Goal: Transaction & Acquisition: Purchase product/service

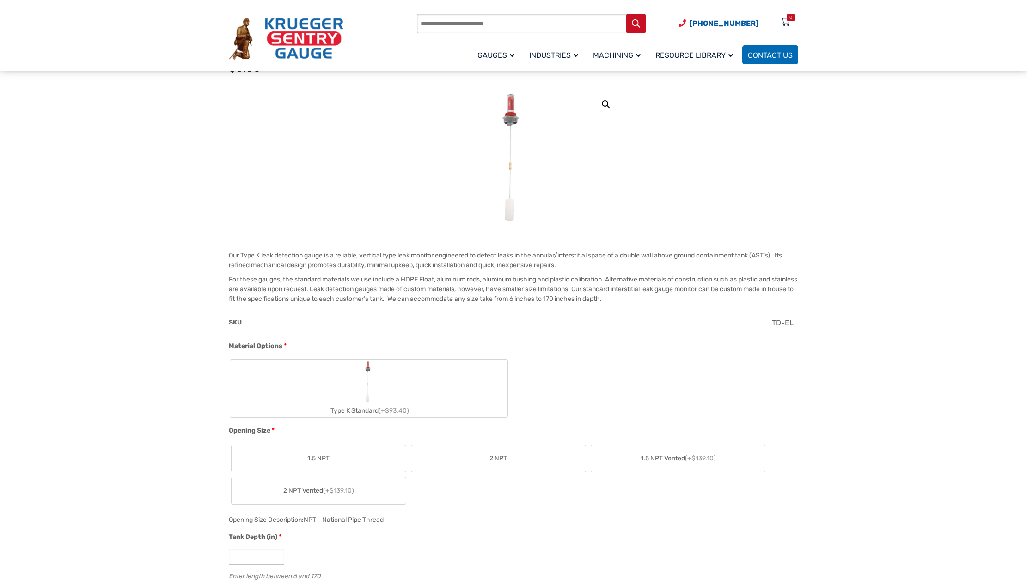
scroll to position [139, 0]
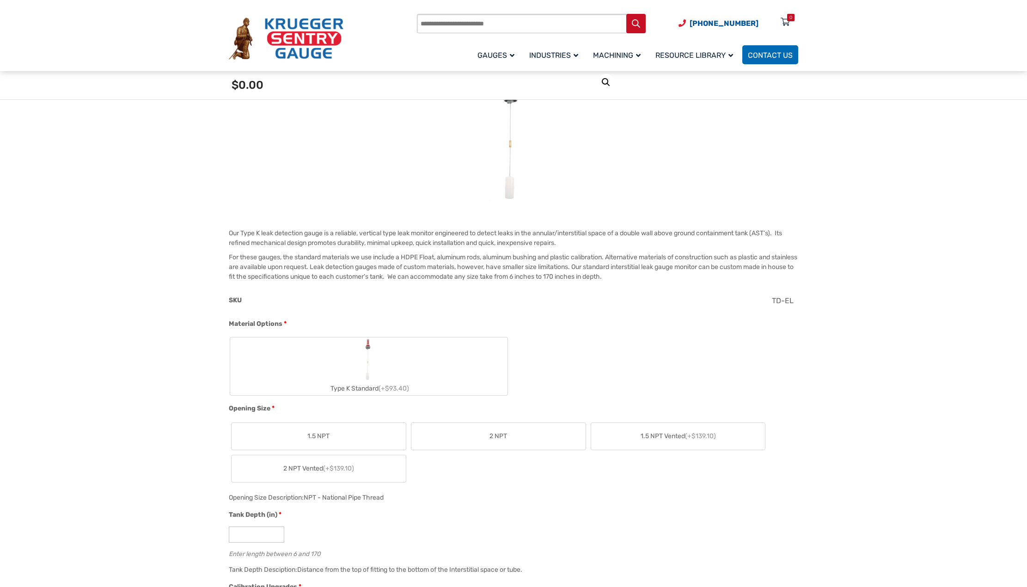
click at [416, 364] on label "Type K Standard (+$93.40)" at bounding box center [368, 366] width 277 height 58
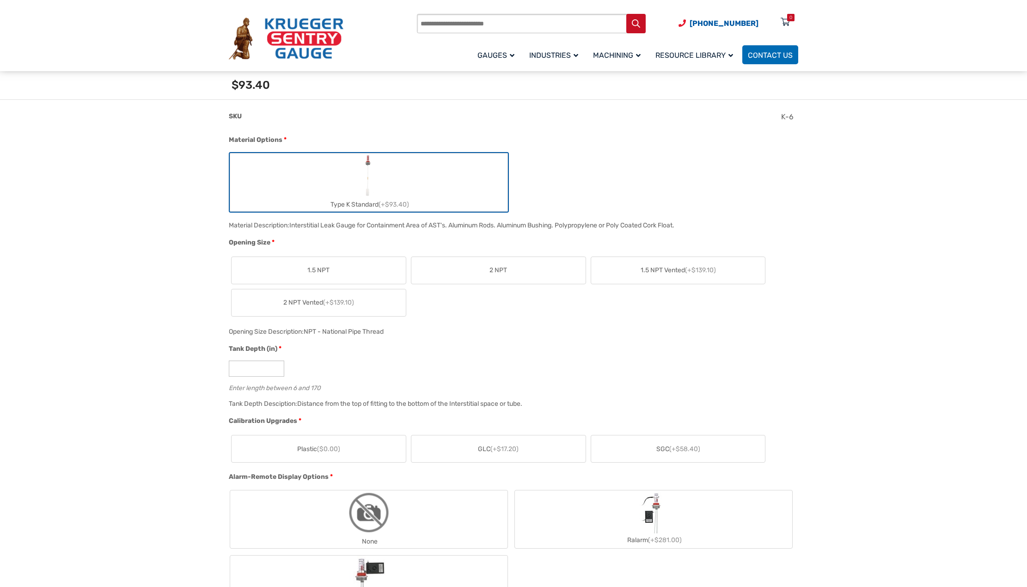
scroll to position [323, 0]
click at [492, 269] on span "2 NPT" at bounding box center [498, 269] width 18 height 10
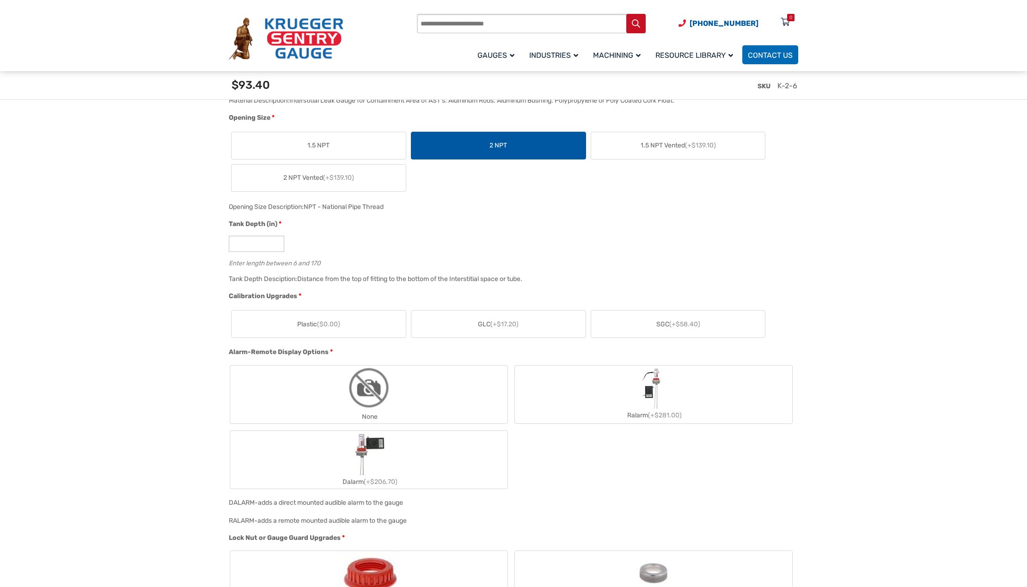
scroll to position [462, 0]
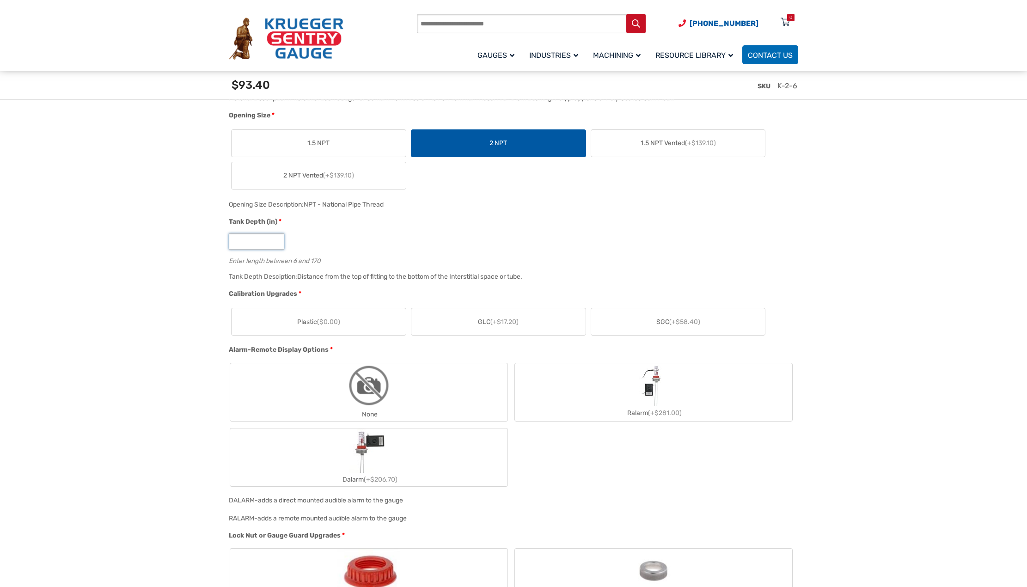
click at [259, 244] on input "*" at bounding box center [256, 241] width 55 height 16
type input "**"
click at [502, 326] on span "(+$17.20)" at bounding box center [504, 322] width 28 height 8
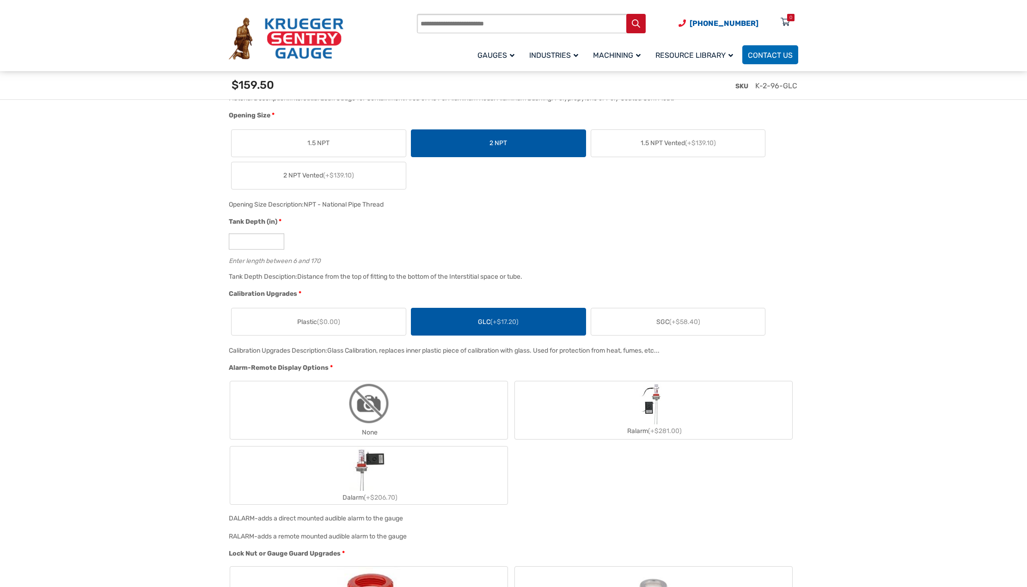
click at [679, 322] on span "(+$58.40)" at bounding box center [684, 322] width 31 height 8
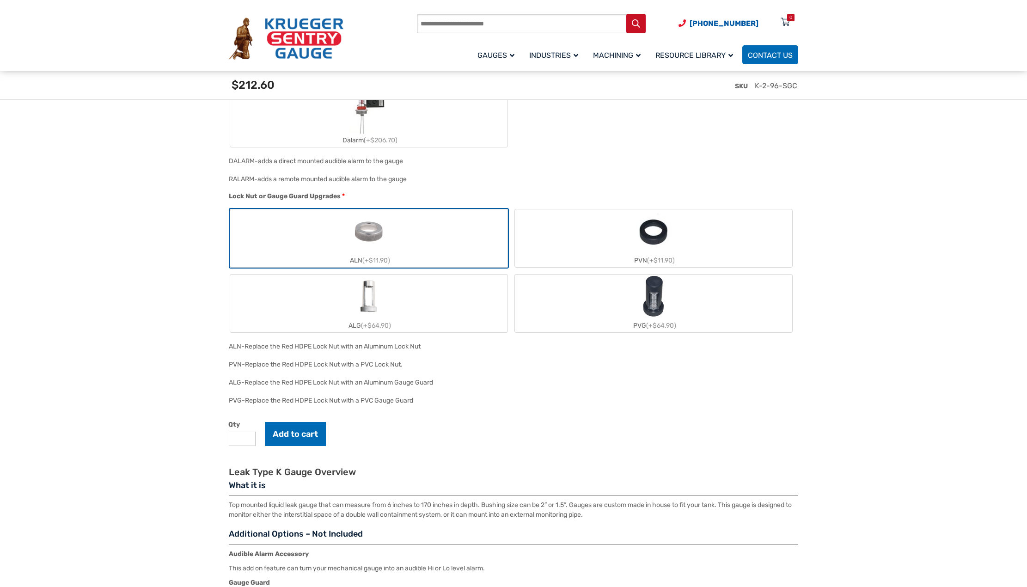
scroll to position [832, 0]
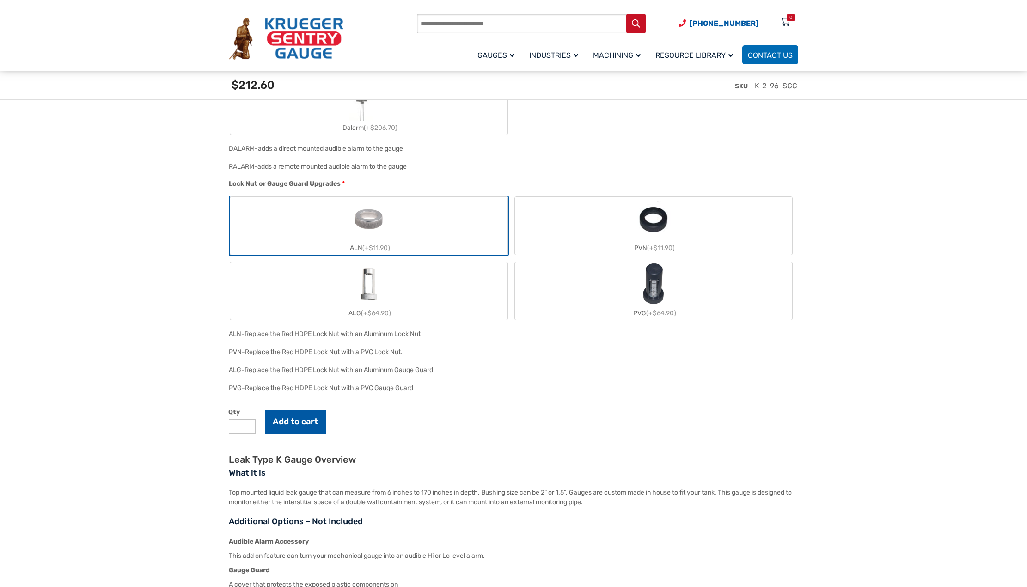
click at [293, 421] on button "Add to cart" at bounding box center [295, 421] width 61 height 24
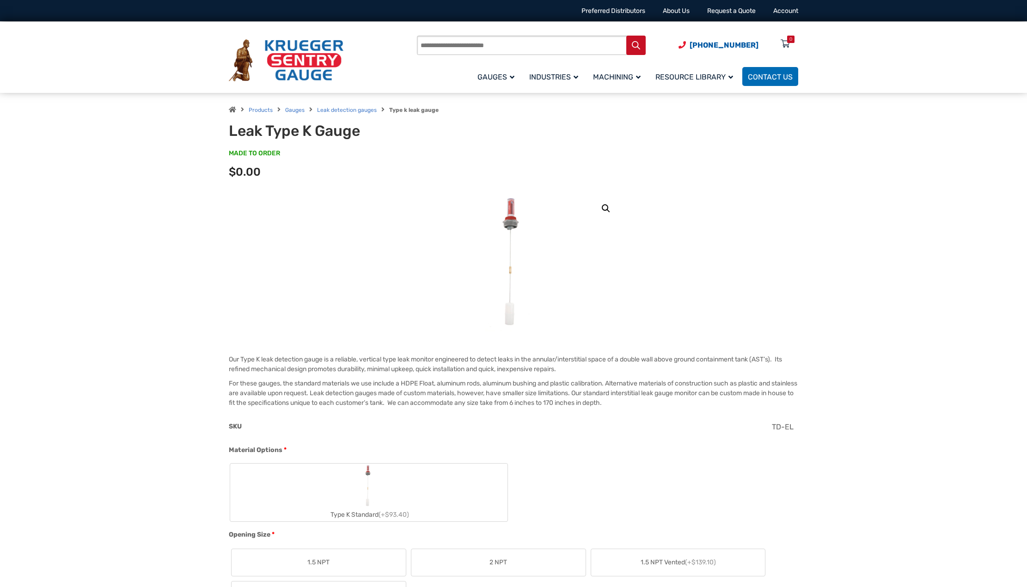
click at [784, 42] on icon at bounding box center [784, 44] width 9 height 15
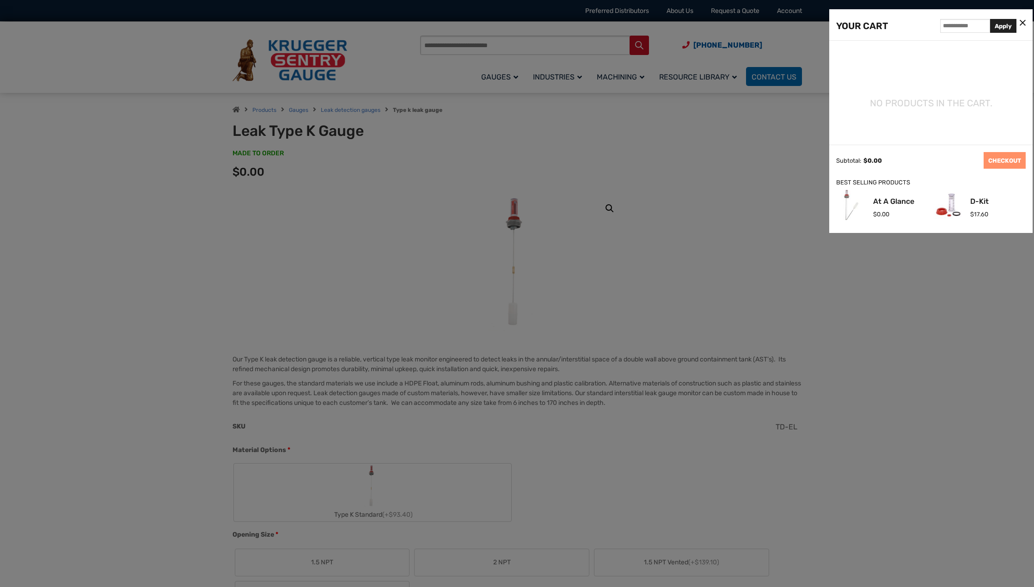
click at [1022, 22] on icon at bounding box center [1022, 23] width 6 height 10
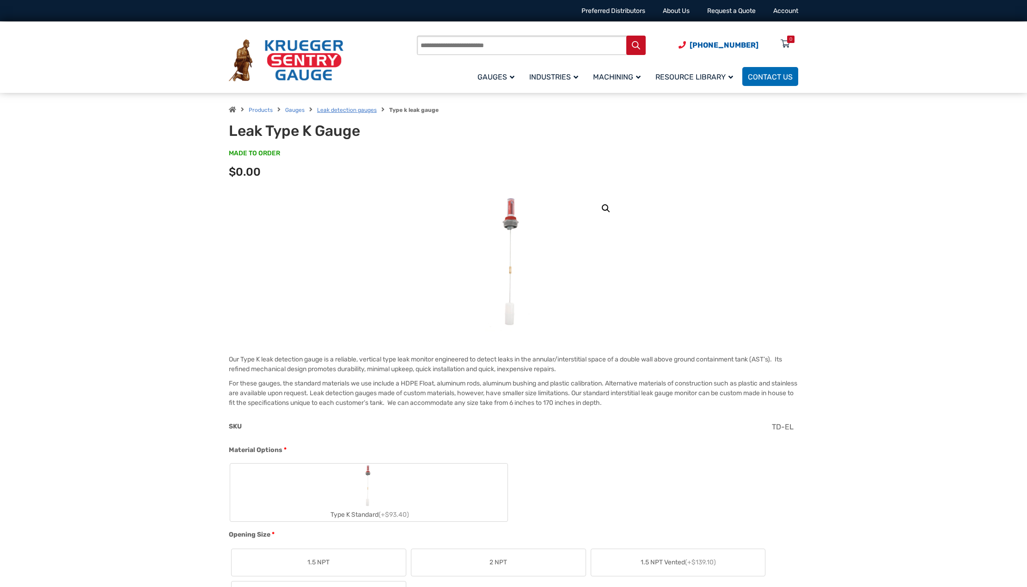
click at [339, 110] on link "Leak detection gauges" at bounding box center [347, 110] width 60 height 6
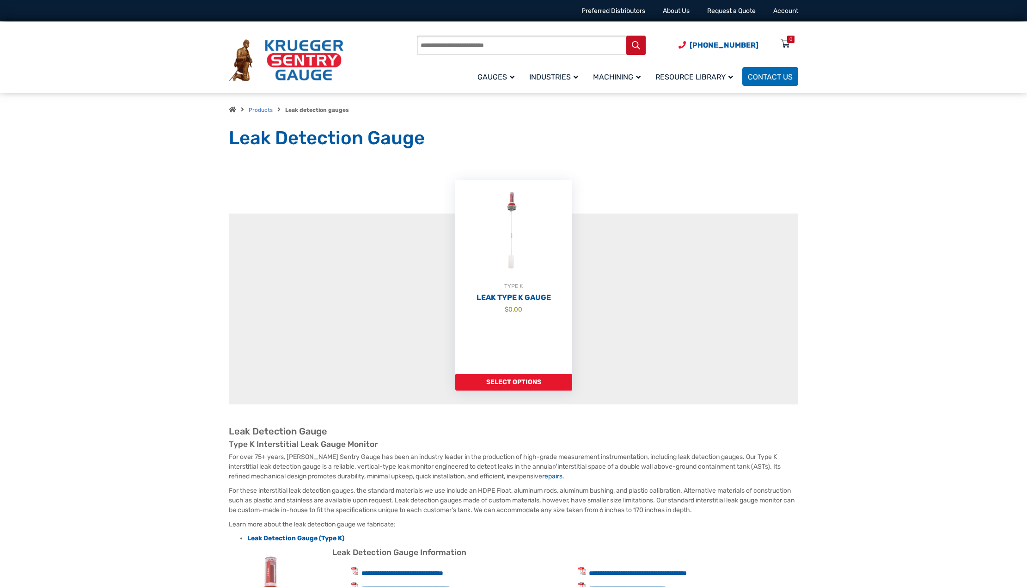
click at [365, 372] on ul "TYPE K Leak Type K Gauge $ 0.00 Select options" at bounding box center [513, 292] width 569 height 225
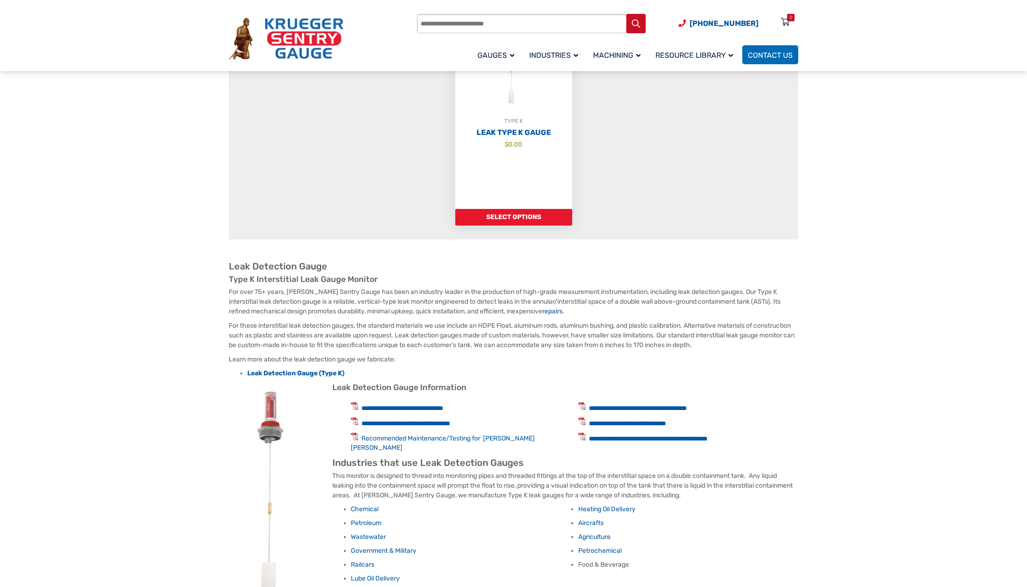
scroll to position [231, 0]
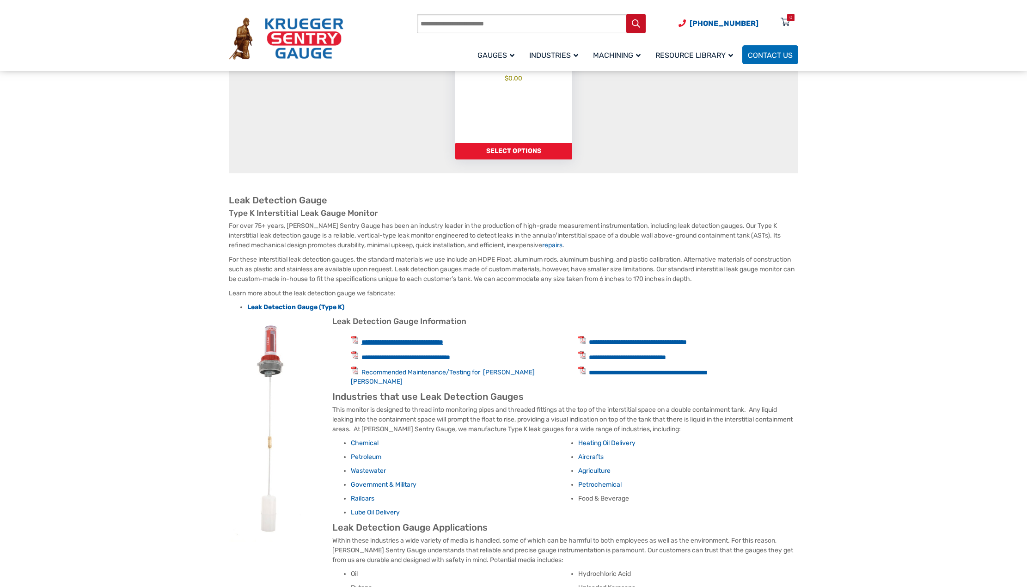
click at [402, 340] on link "**********" at bounding box center [402, 342] width 82 height 6
